Goal: Check status: Check status

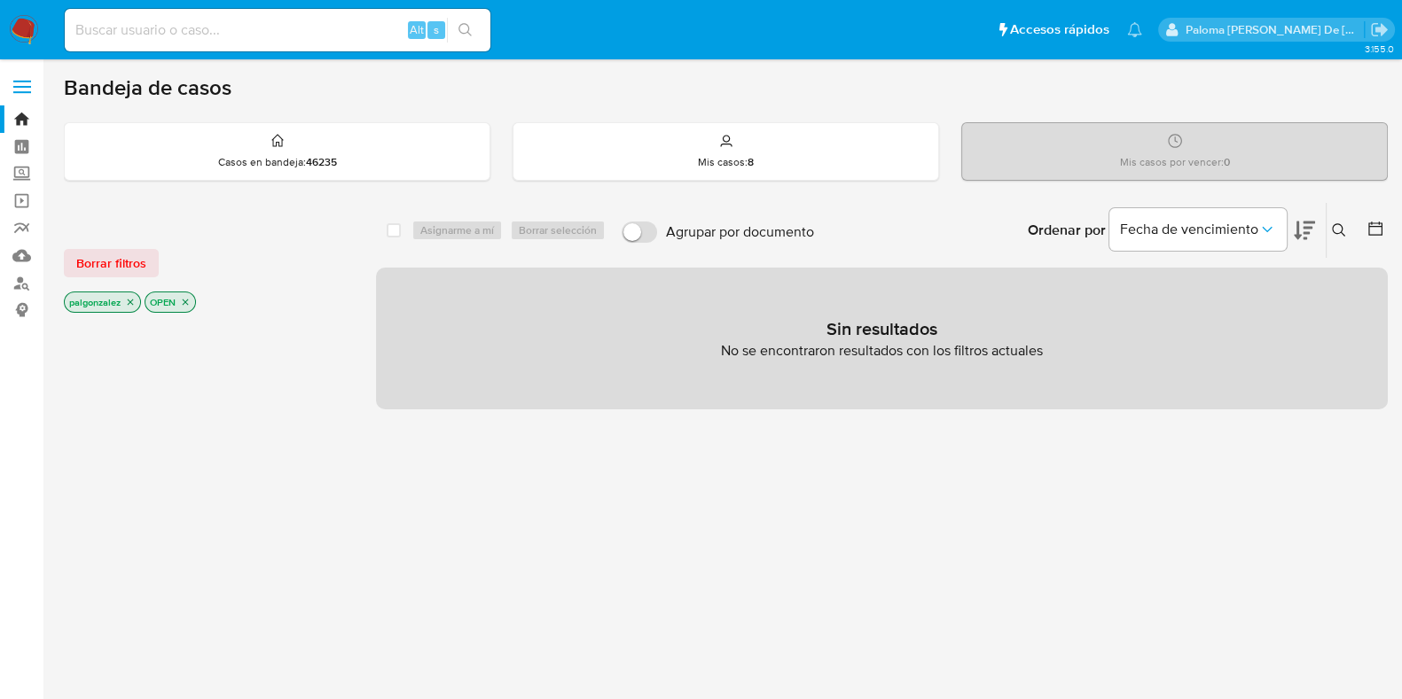
drag, startPoint x: 184, startPoint y: 27, endPoint x: 196, endPoint y: 19, distance: 14.5
click at [184, 26] on input at bounding box center [278, 30] width 426 height 23
paste input "[EMAIL_ADDRESS][DOMAIN_NAME],"
type input "[EMAIL_ADDRESS][DOMAIN_NAME]"
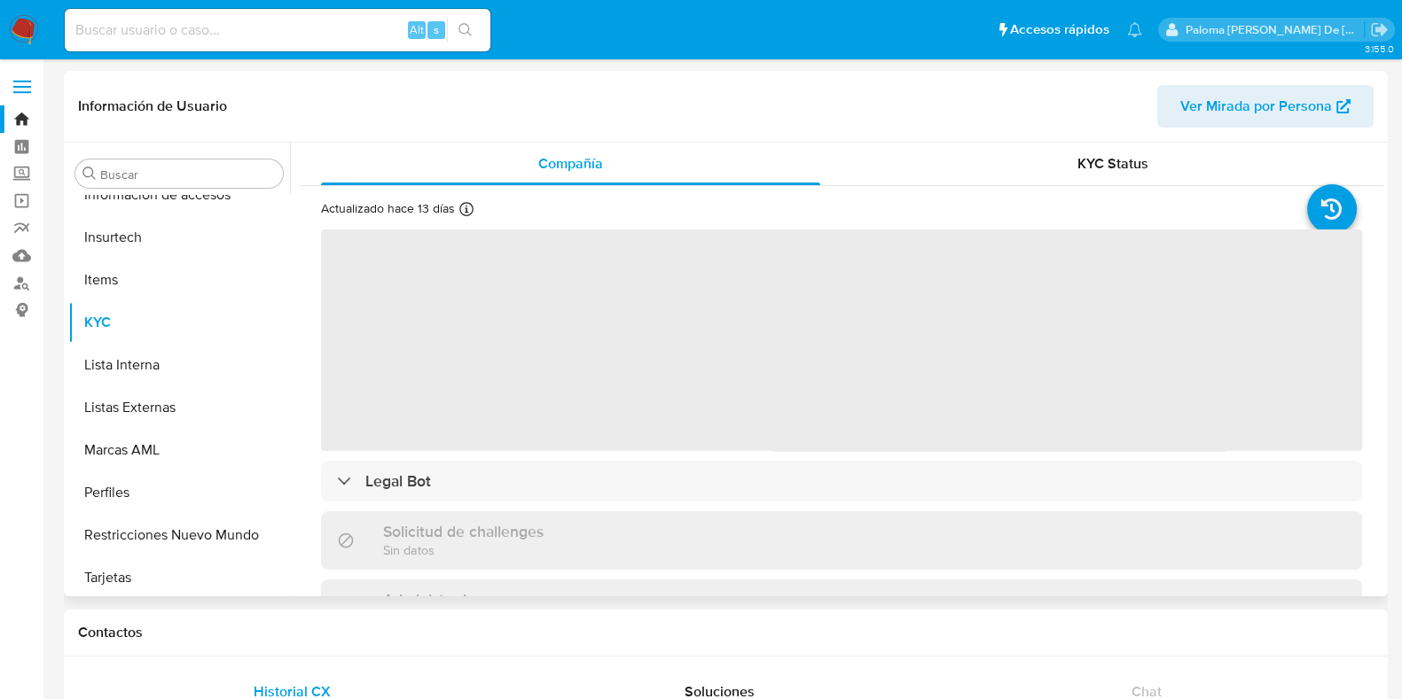
scroll to position [748, 0]
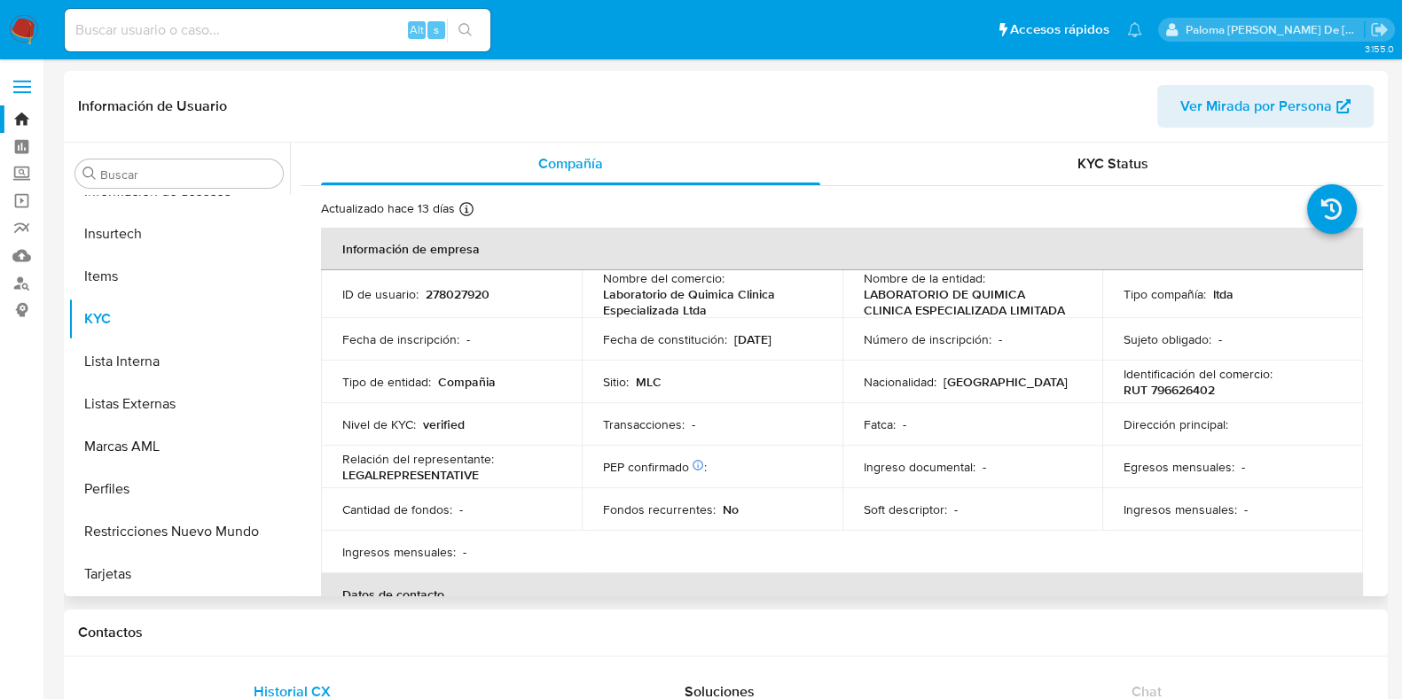
select select "10"
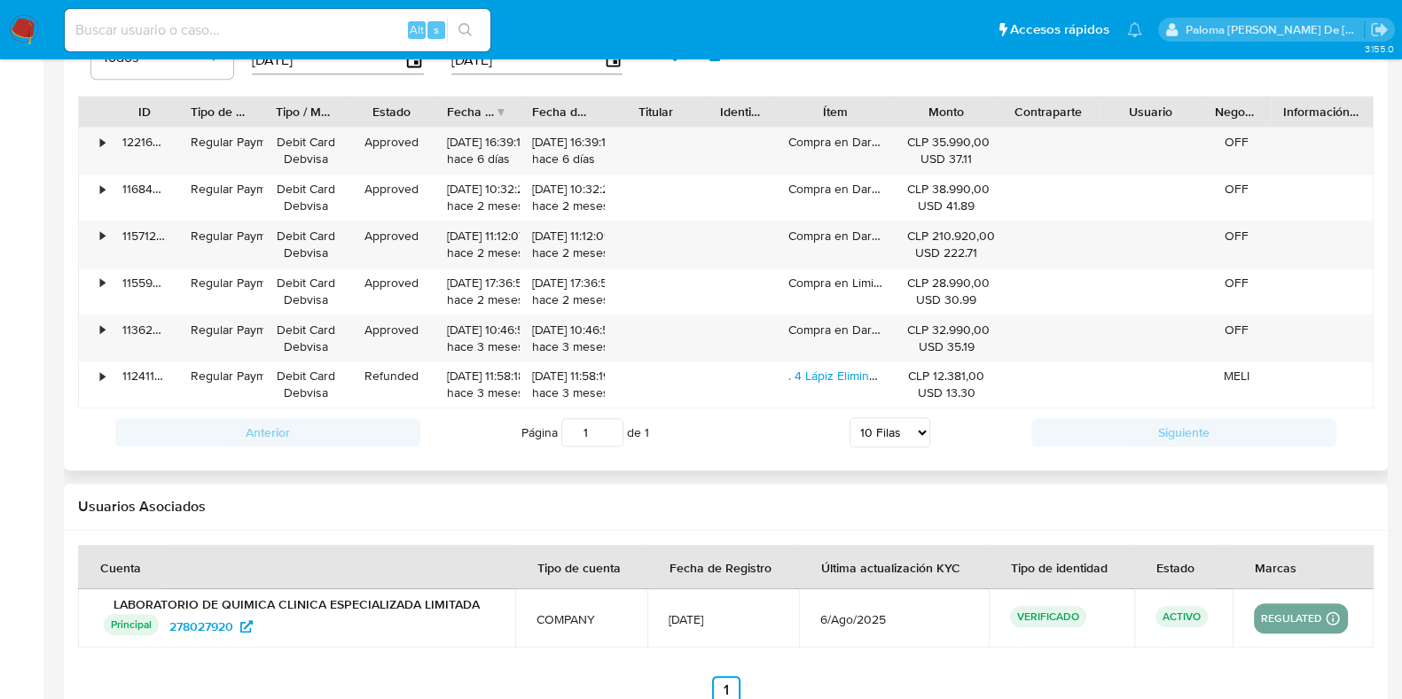
scroll to position [1330, 0]
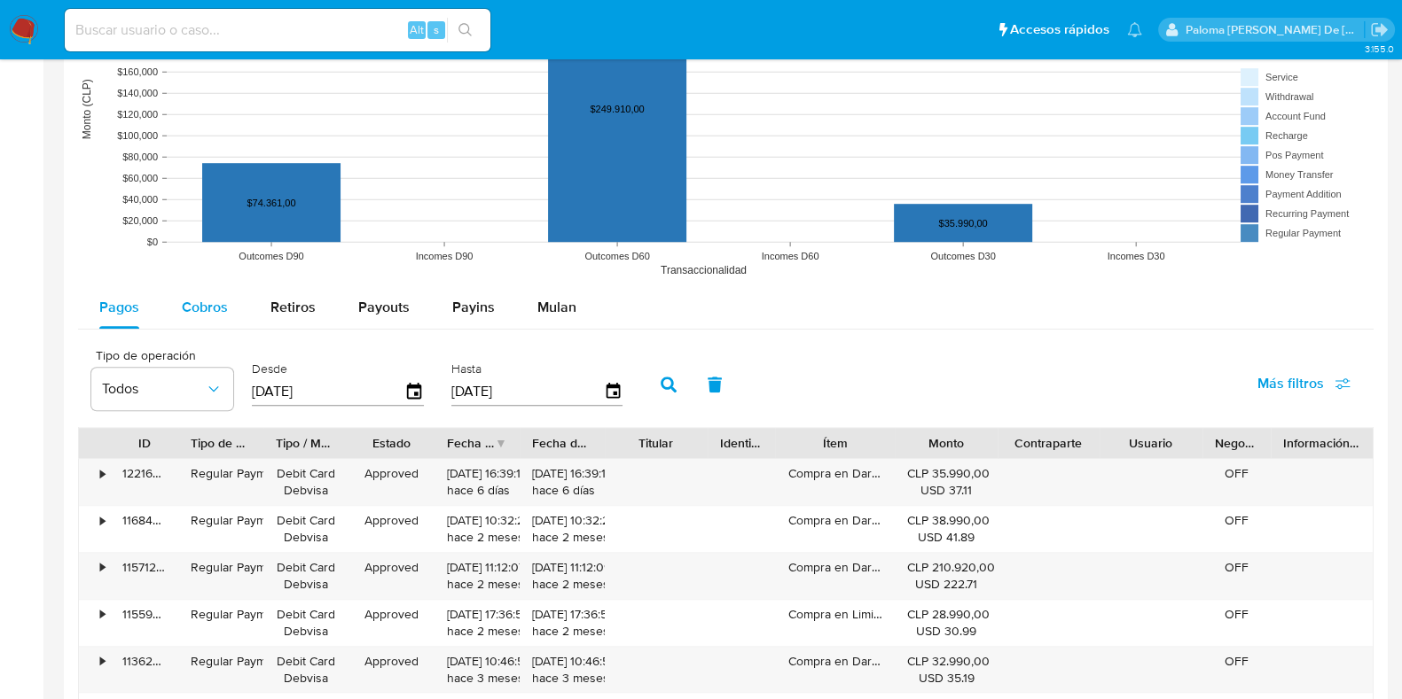
click at [193, 303] on span "Cobros" at bounding box center [205, 307] width 46 height 20
select select "10"
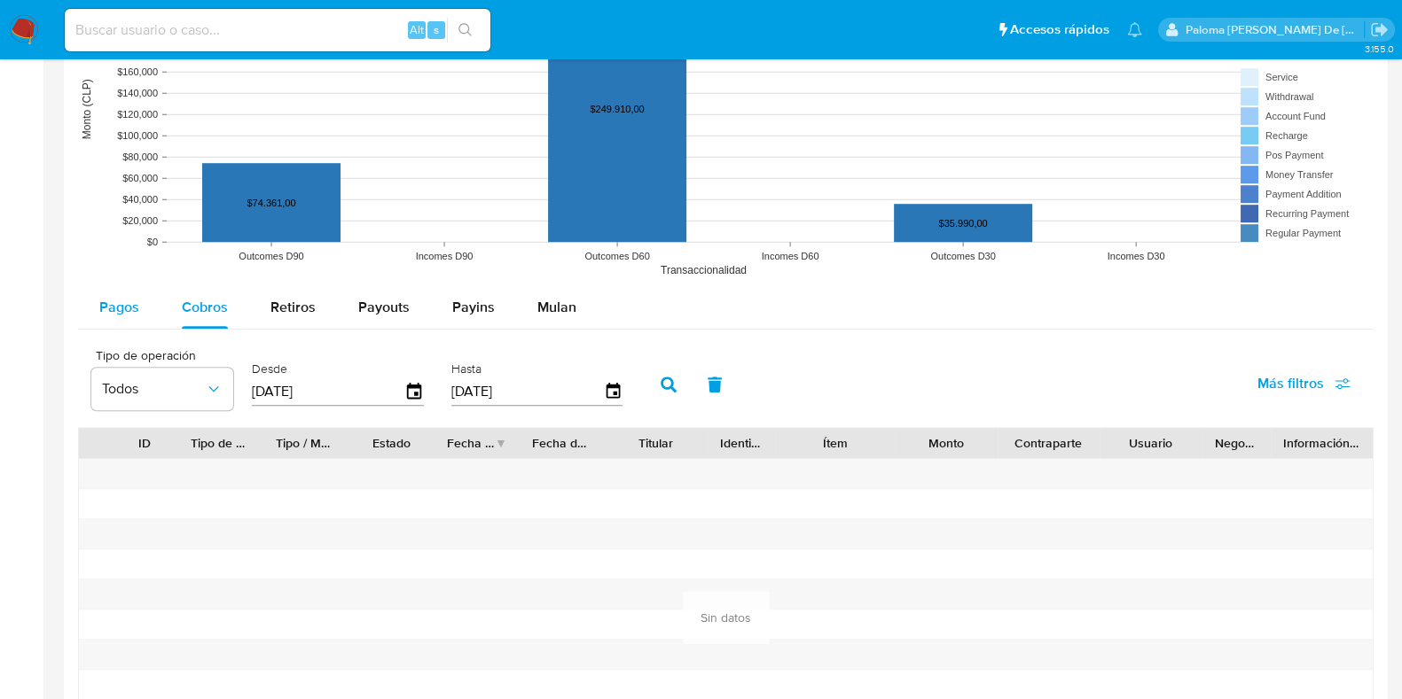
click at [107, 308] on span "Pagos" at bounding box center [119, 307] width 40 height 20
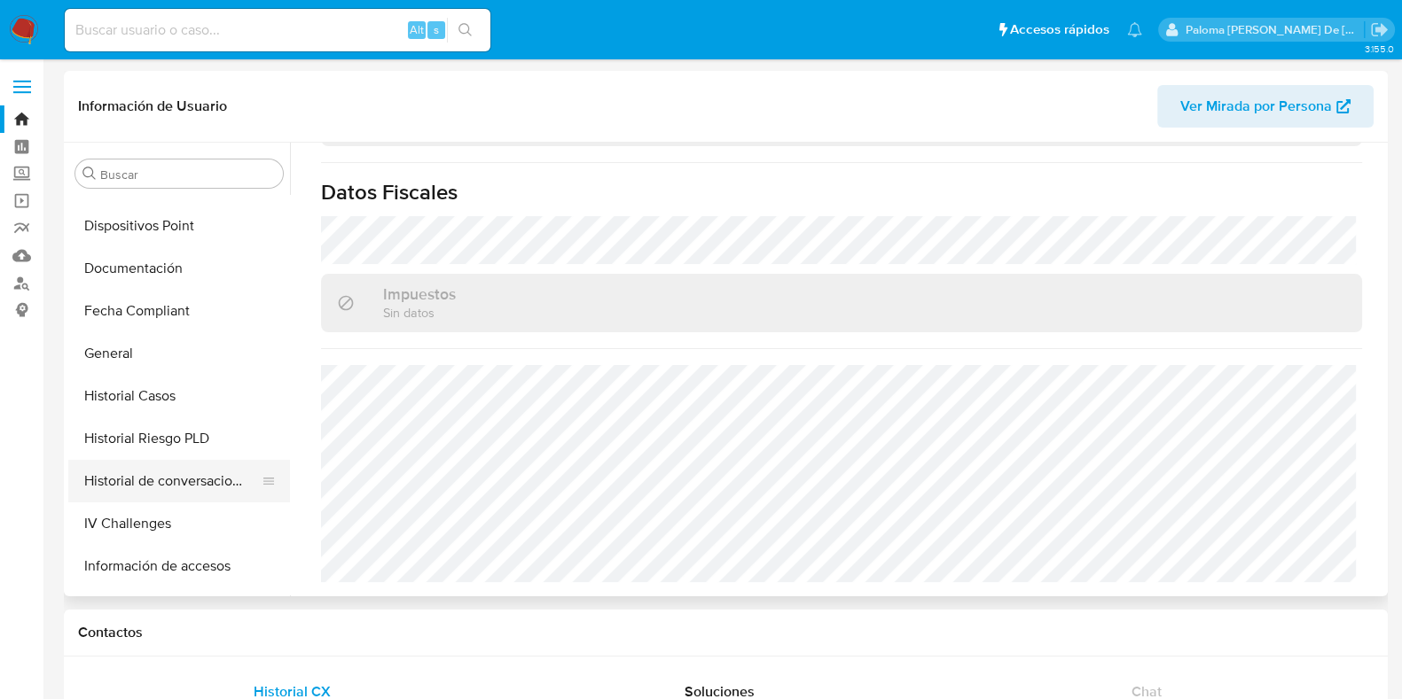
scroll to position [442, 0]
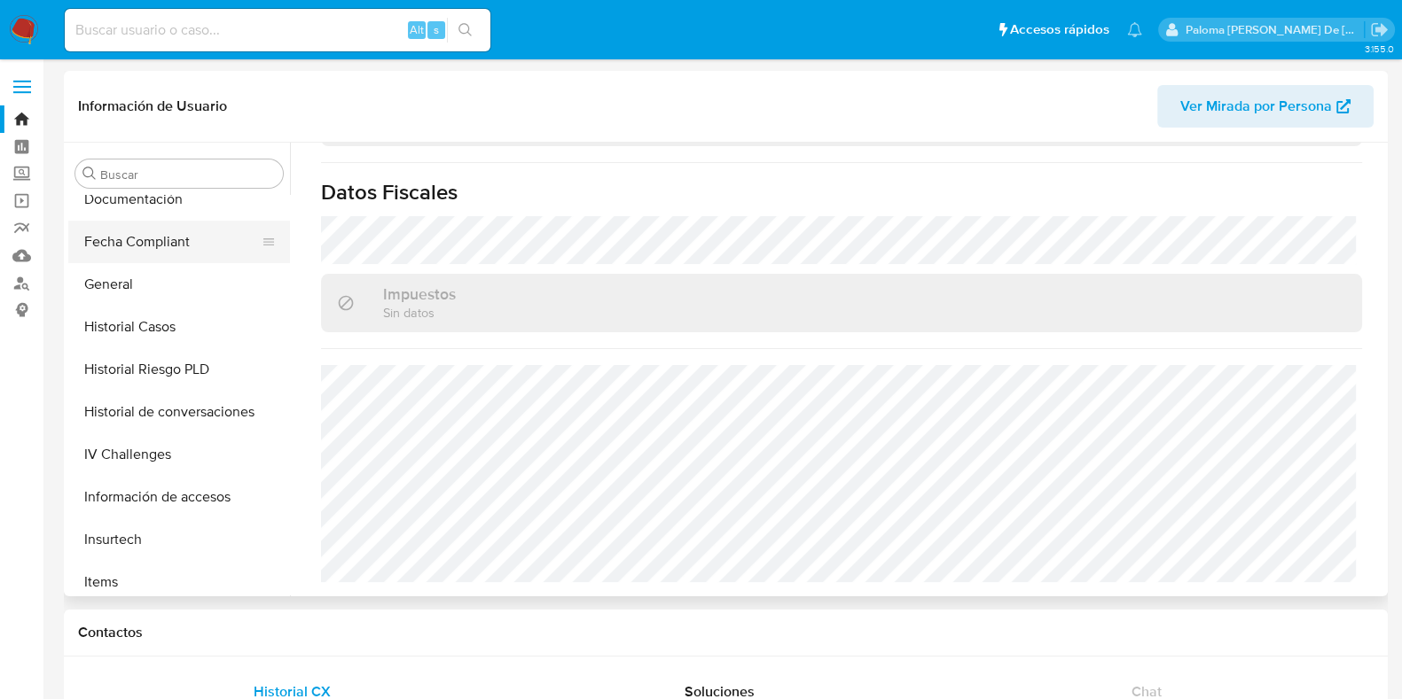
click at [174, 243] on button "Fecha Compliant" at bounding box center [171, 242] width 207 height 43
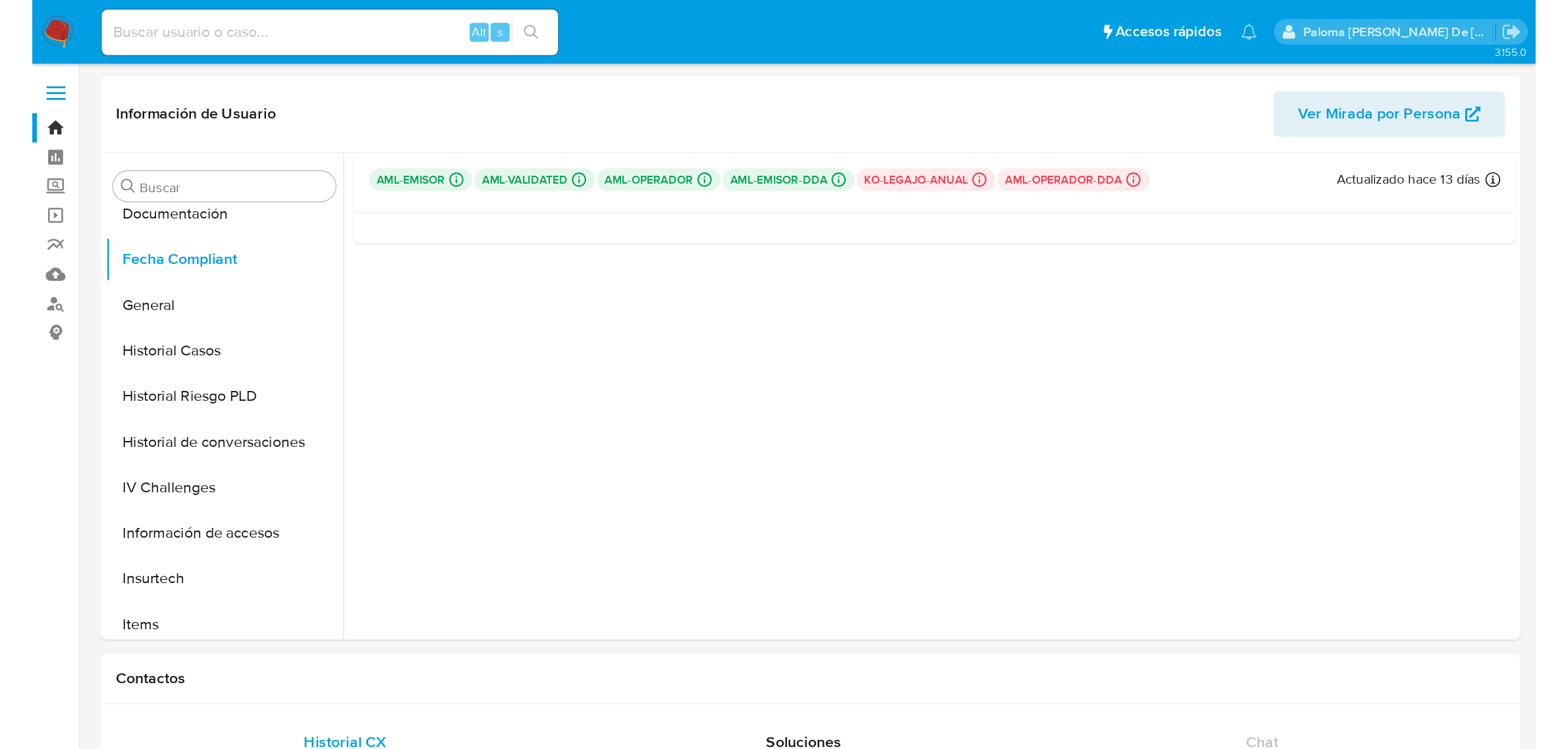
scroll to position [329, 0]
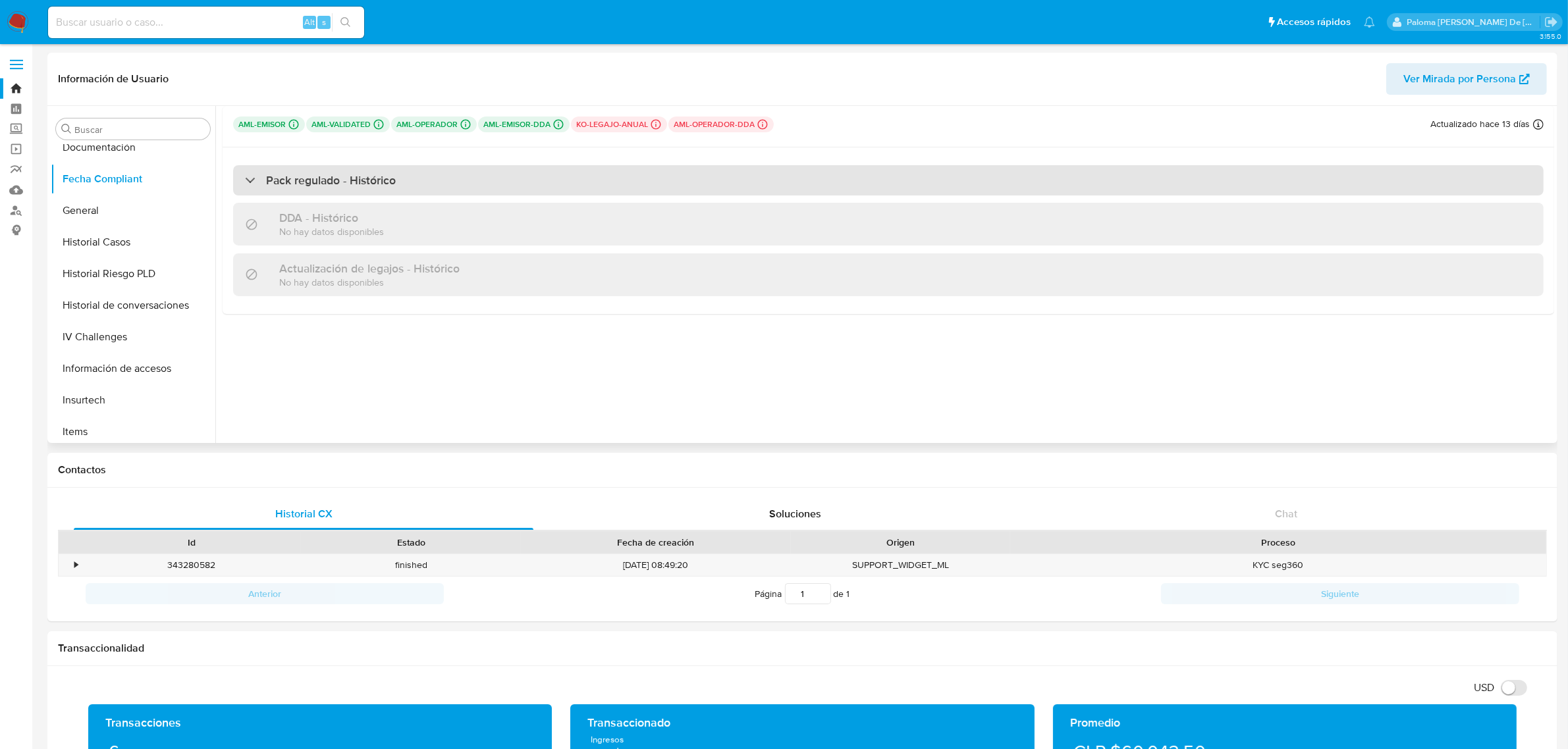
click at [334, 175] on h3 "Pack regulado - Histórico" at bounding box center [331, 180] width 130 height 15
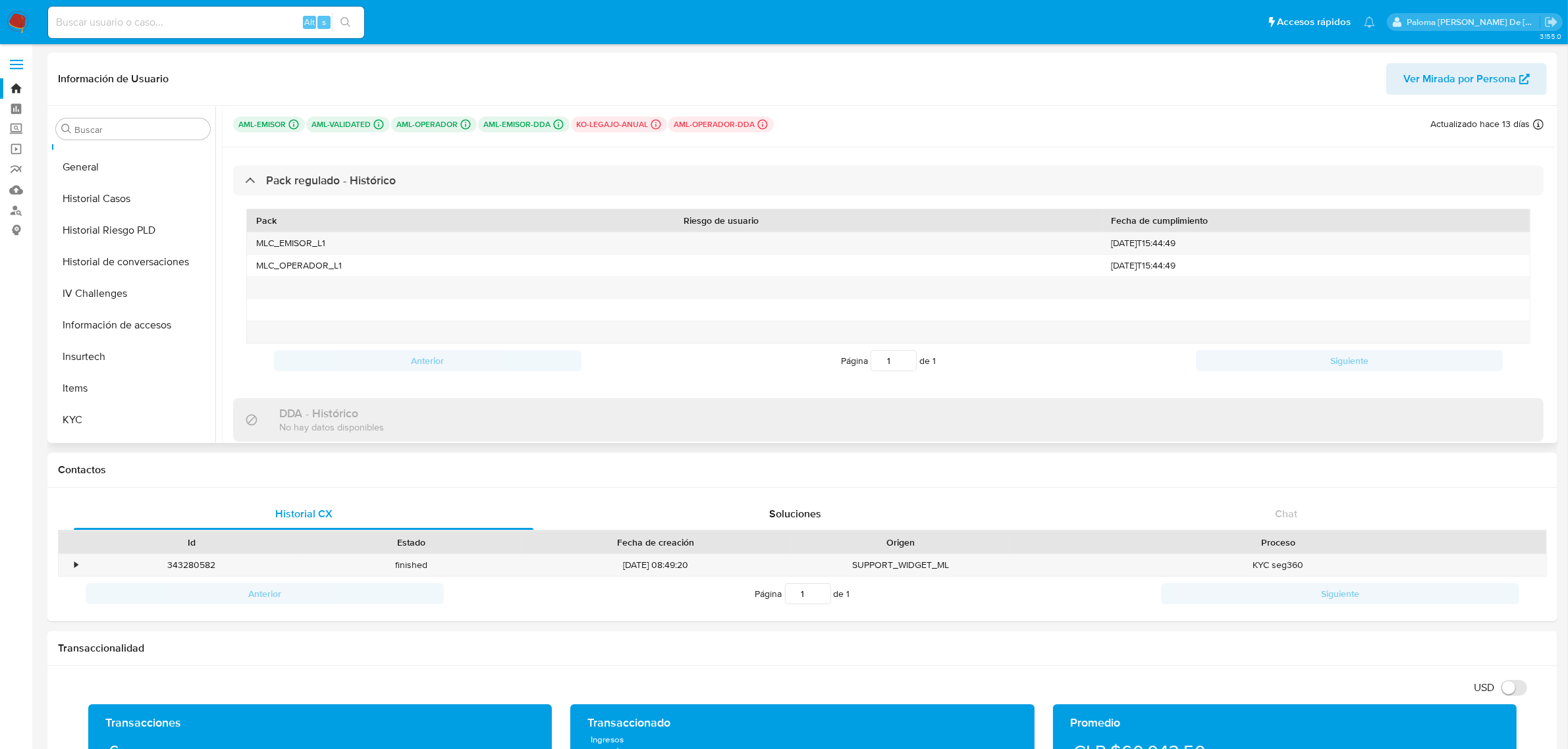
scroll to position [555, 0]
click at [105, 227] on button "KYC" at bounding box center [127, 238] width 154 height 32
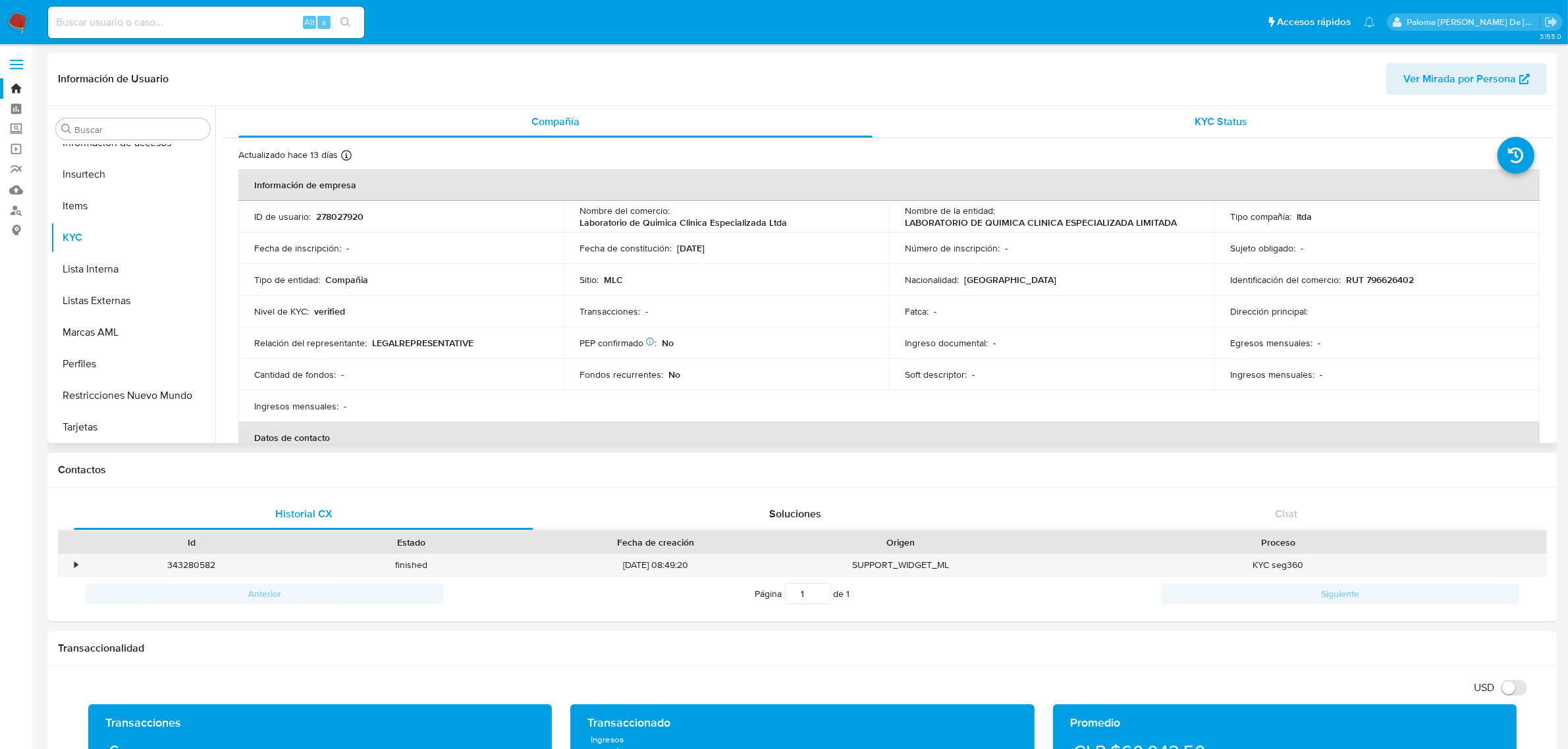
click at [1053, 123] on span "KYC Status" at bounding box center [1221, 121] width 53 height 15
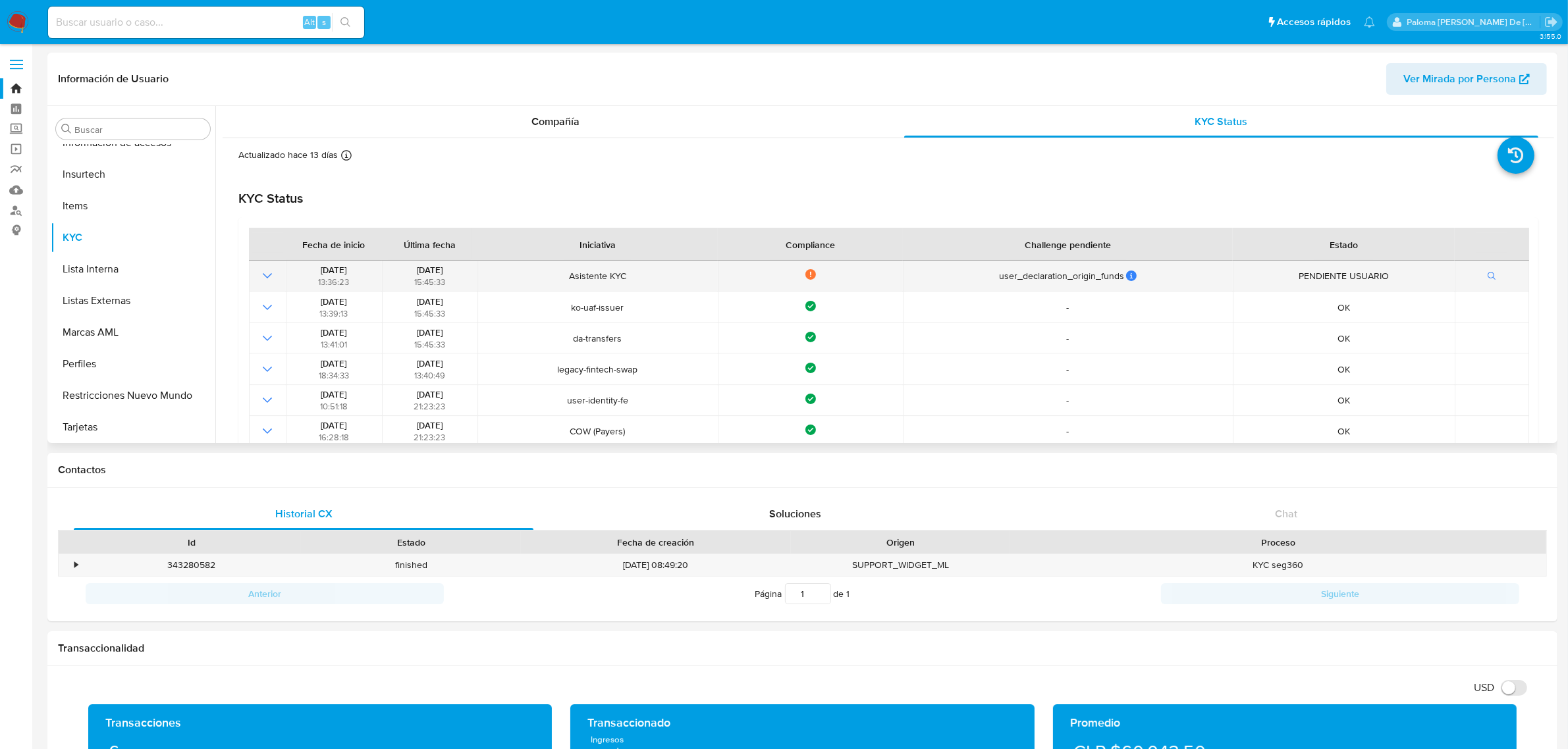
click at [260, 275] on icon "Mostrar operación" at bounding box center [267, 275] width 16 height 16
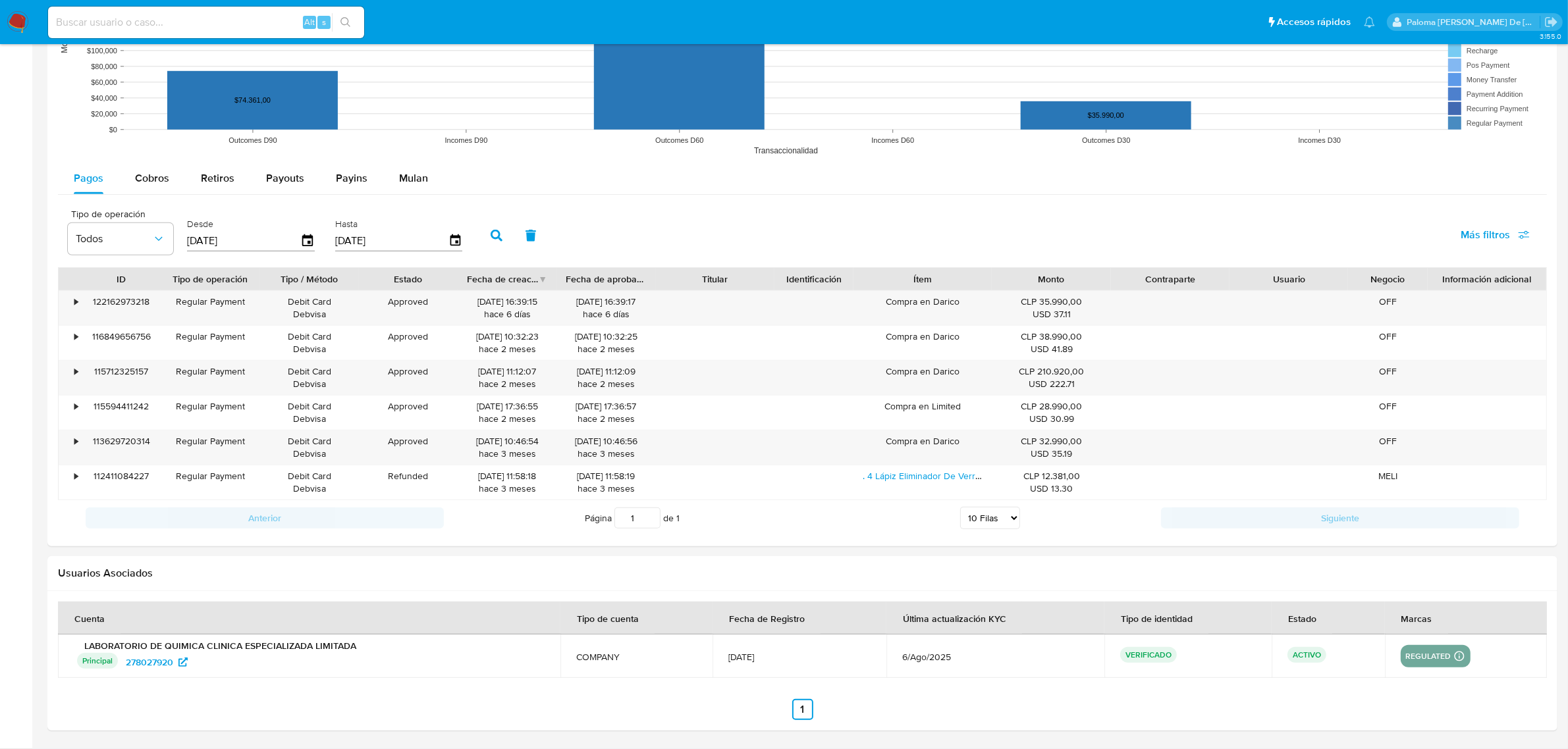
scroll to position [1038, 0]
